Goal: Browse casually

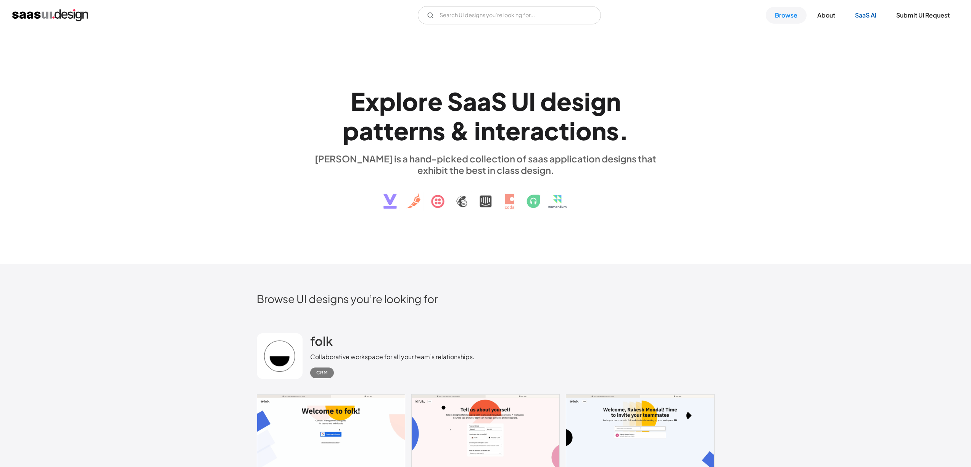
click at [870, 21] on link "SaaS Ai" at bounding box center [866, 15] width 40 height 17
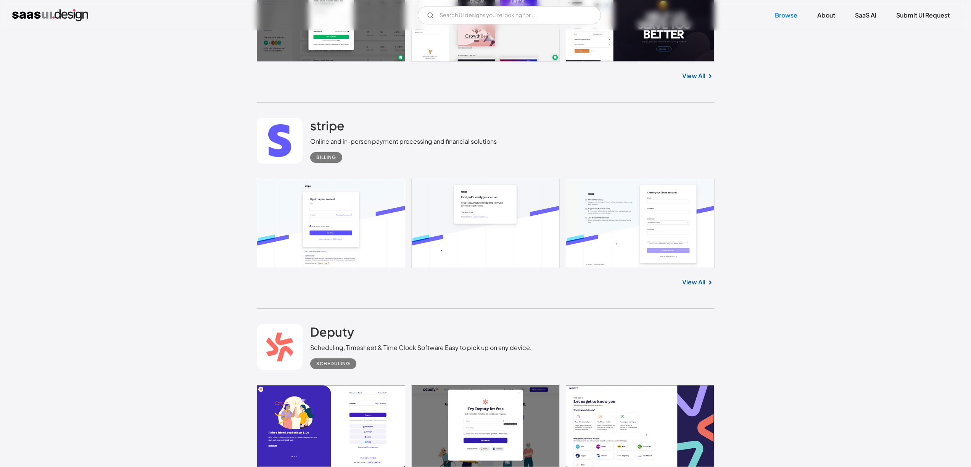
scroll to position [3093, 0]
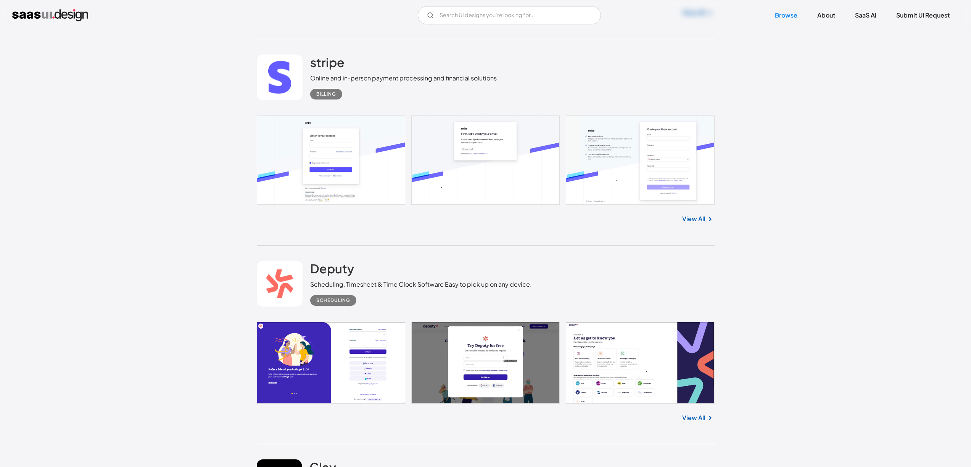
click at [340, 135] on link at bounding box center [486, 160] width 458 height 89
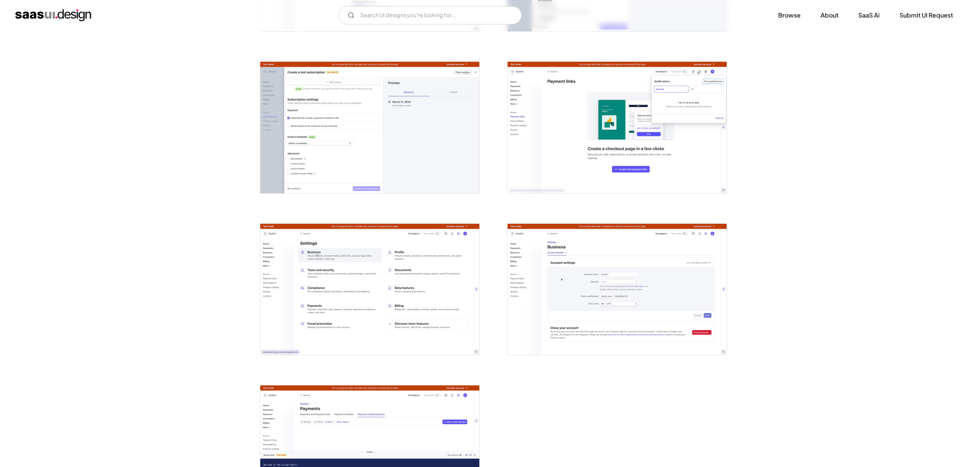
scroll to position [1421, 0]
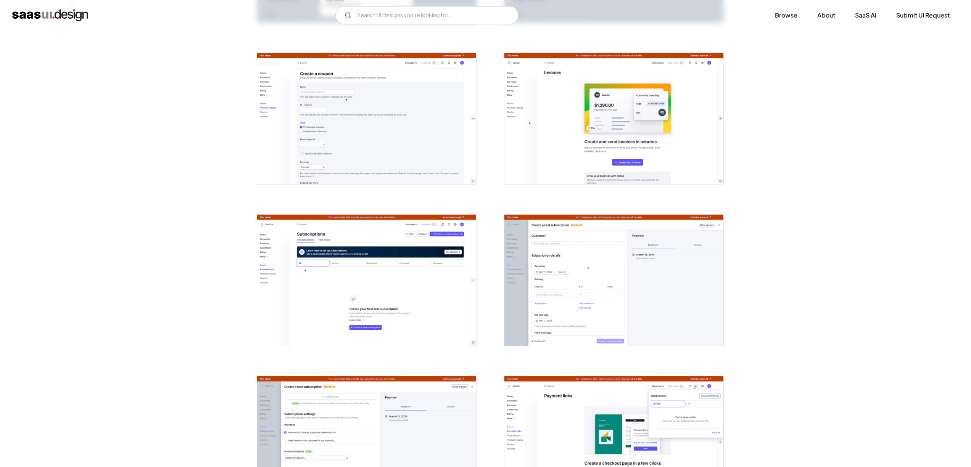
click at [551, 255] on img "open lightbox" at bounding box center [613, 280] width 219 height 131
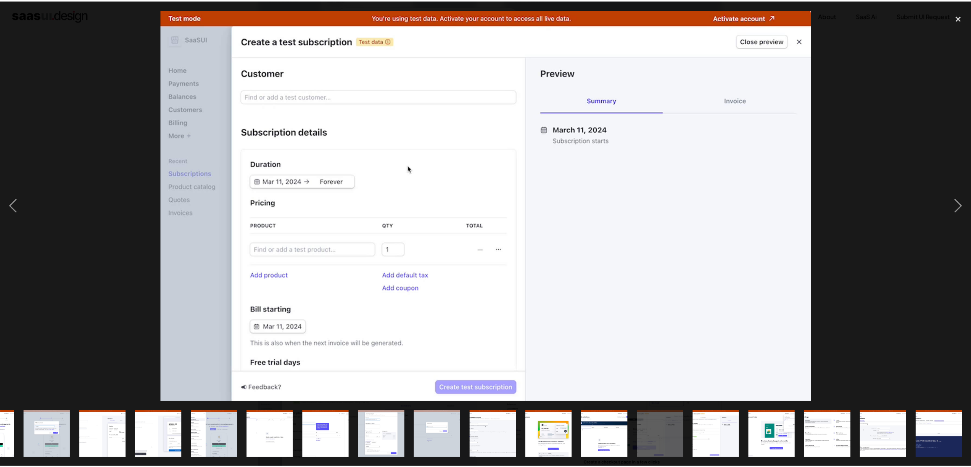
scroll to position [0, 435]
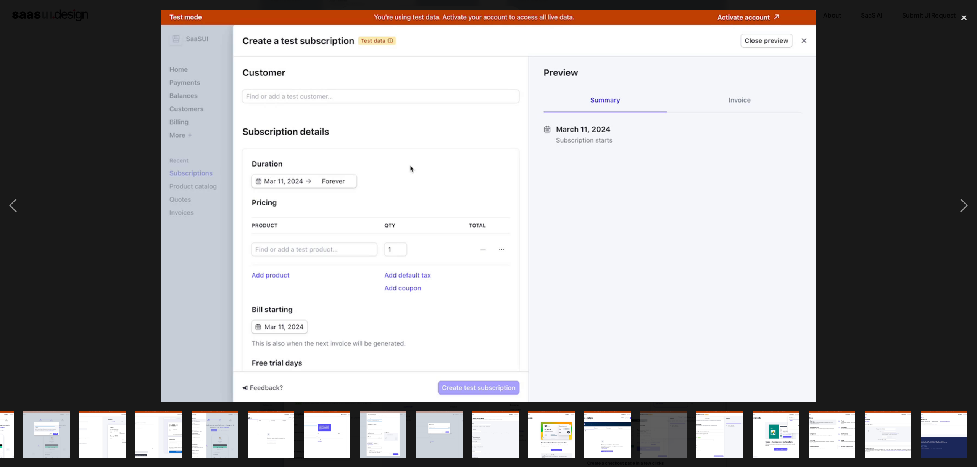
click at [113, 70] on div at bounding box center [488, 206] width 977 height 393
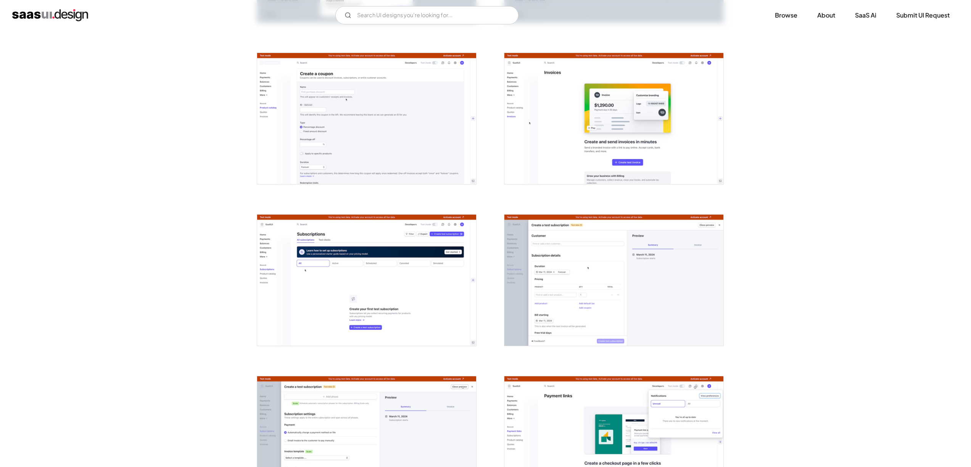
scroll to position [0, 0]
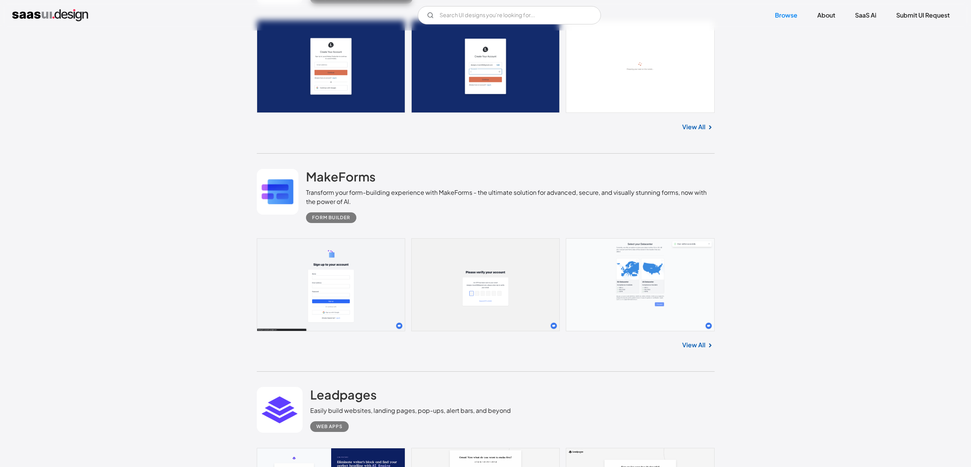
scroll to position [5388, 0]
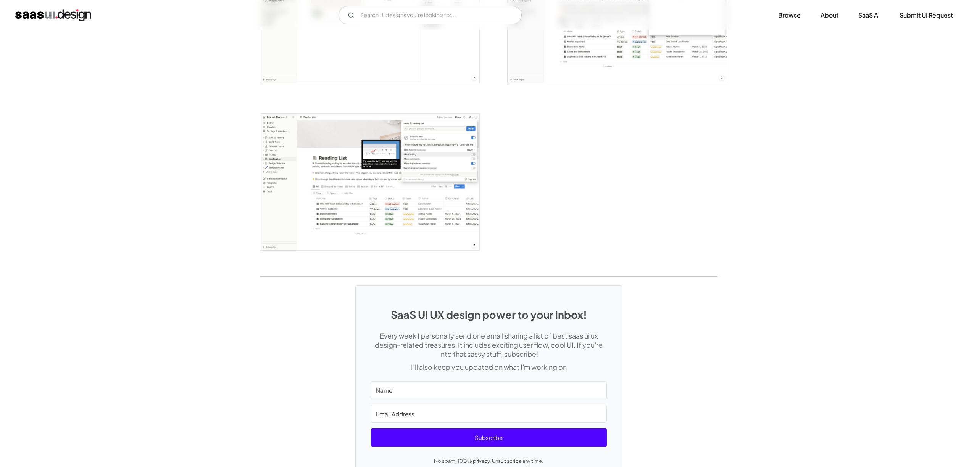
scroll to position [2133, 0]
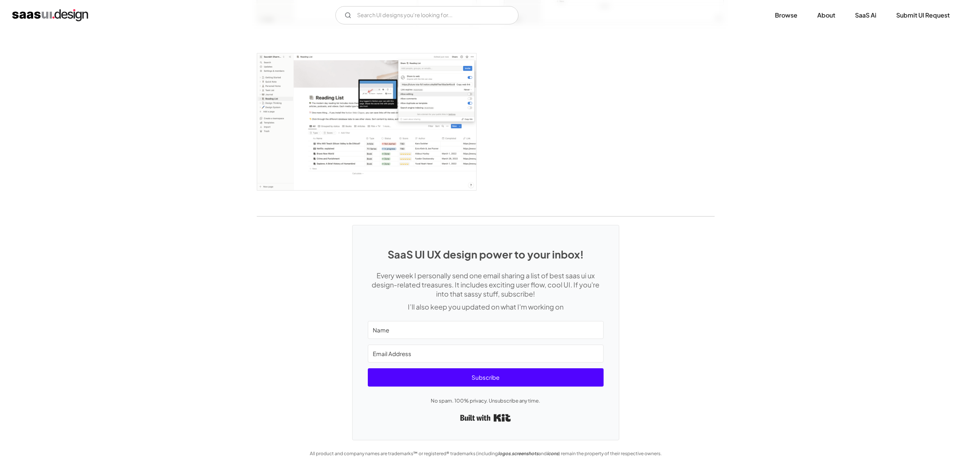
click at [364, 138] on img "open lightbox" at bounding box center [366, 121] width 219 height 137
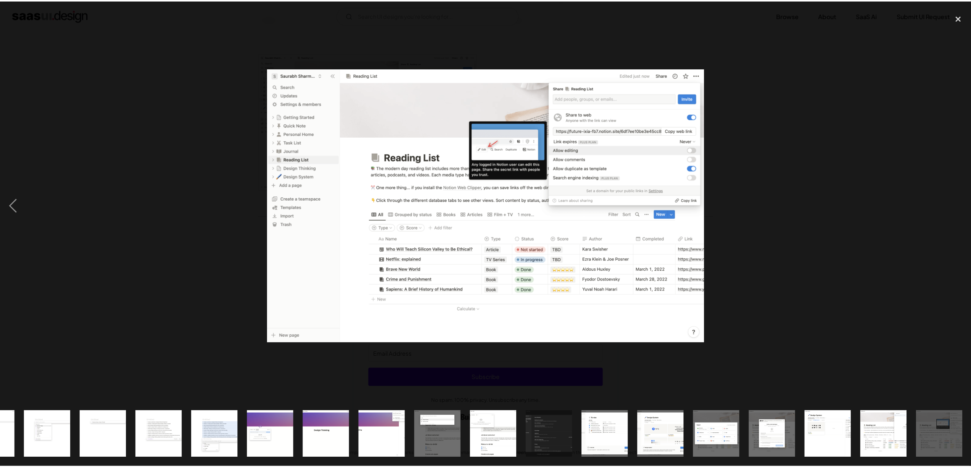
scroll to position [0, 435]
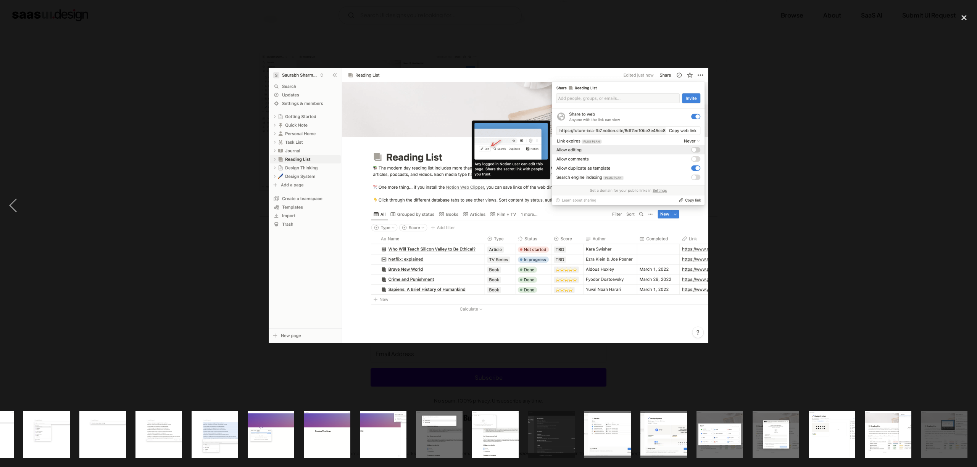
click at [183, 202] on div at bounding box center [488, 206] width 977 height 393
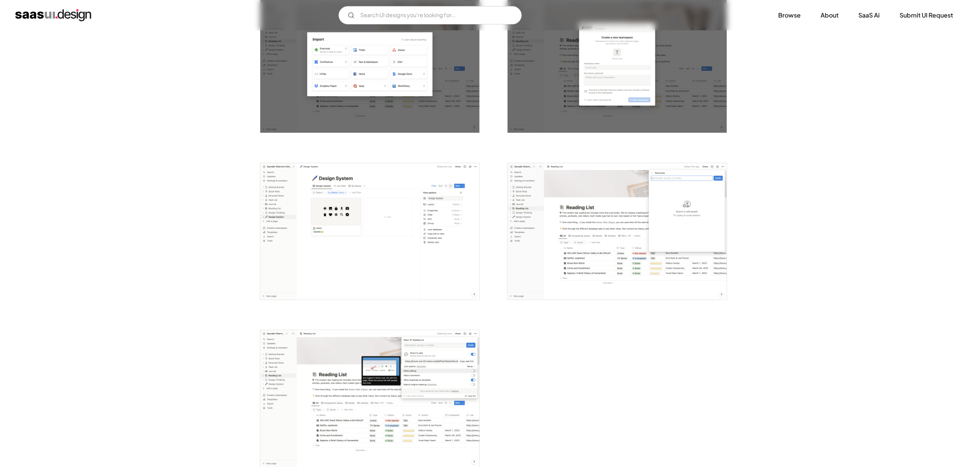
scroll to position [1492, 0]
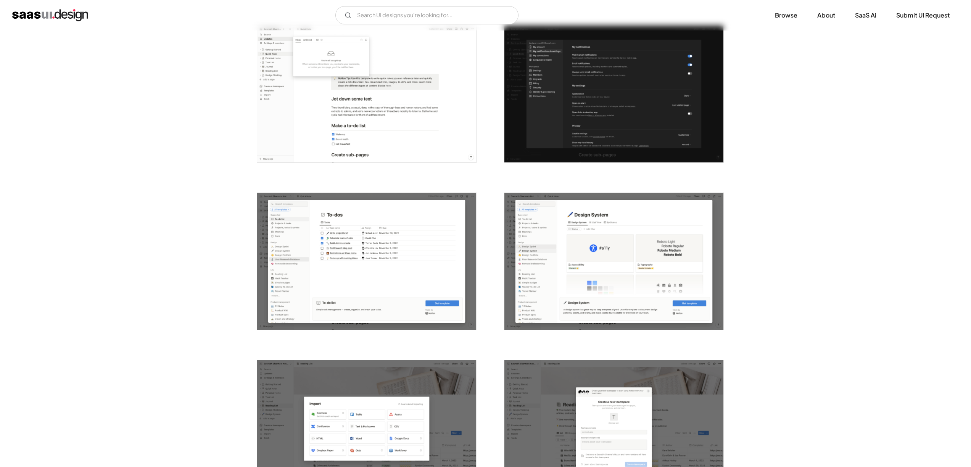
click at [337, 256] on img "open lightbox" at bounding box center [366, 261] width 219 height 137
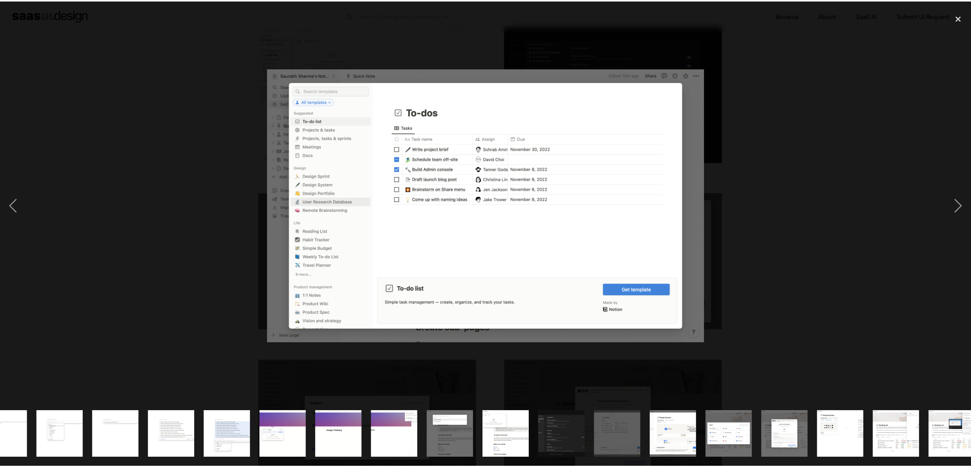
scroll to position [0, 435]
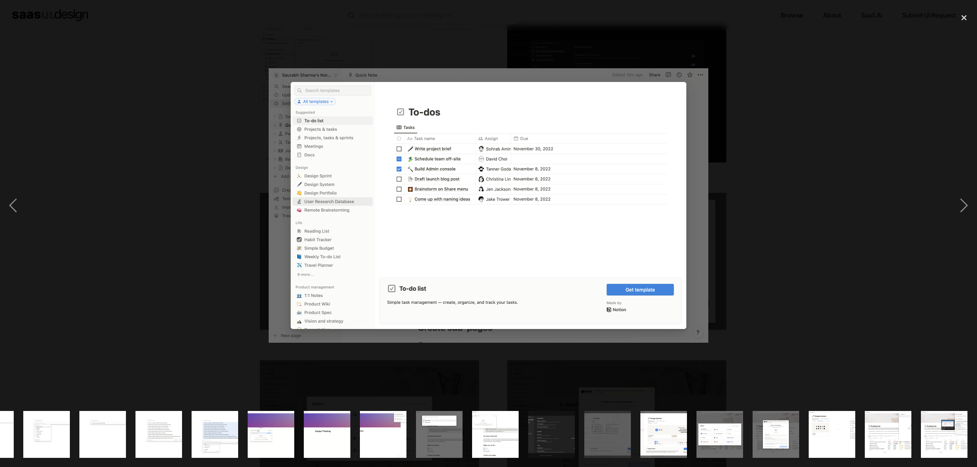
click at [176, 249] on div at bounding box center [488, 206] width 977 height 393
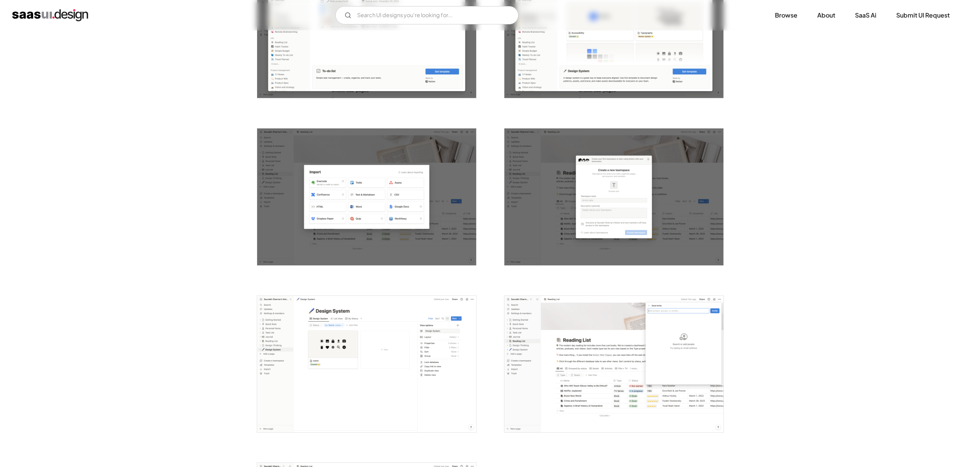
scroll to position [1877, 0]
